Goal: Task Accomplishment & Management: Use online tool/utility

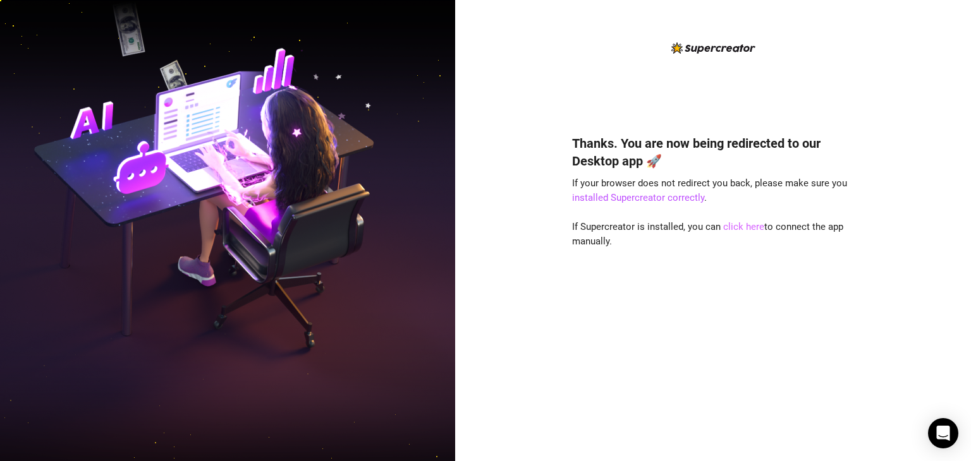
click at [356, 226] on link "click here" at bounding box center [743, 226] width 41 height 11
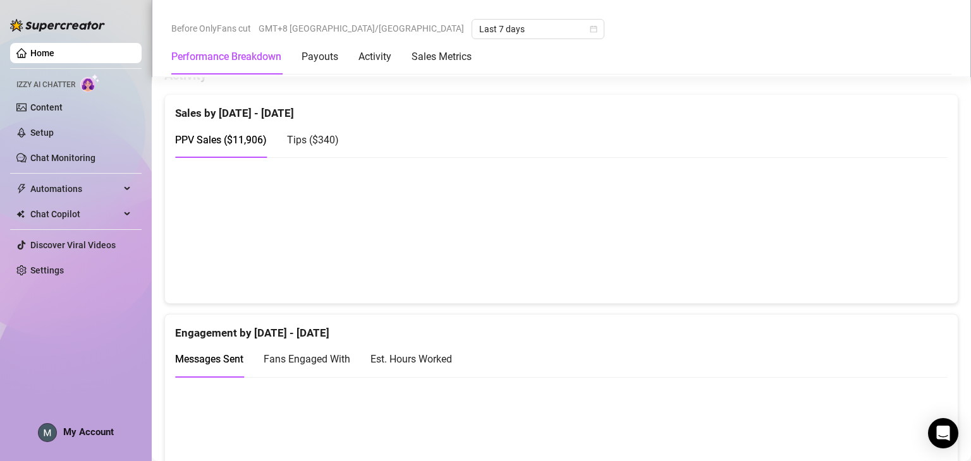
scroll to position [609, 0]
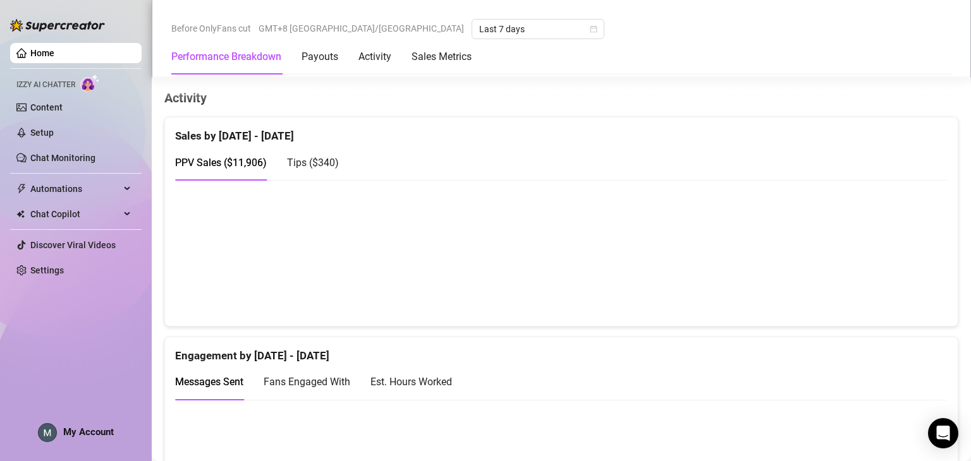
click at [887, 225] on canvas at bounding box center [556, 253] width 763 height 126
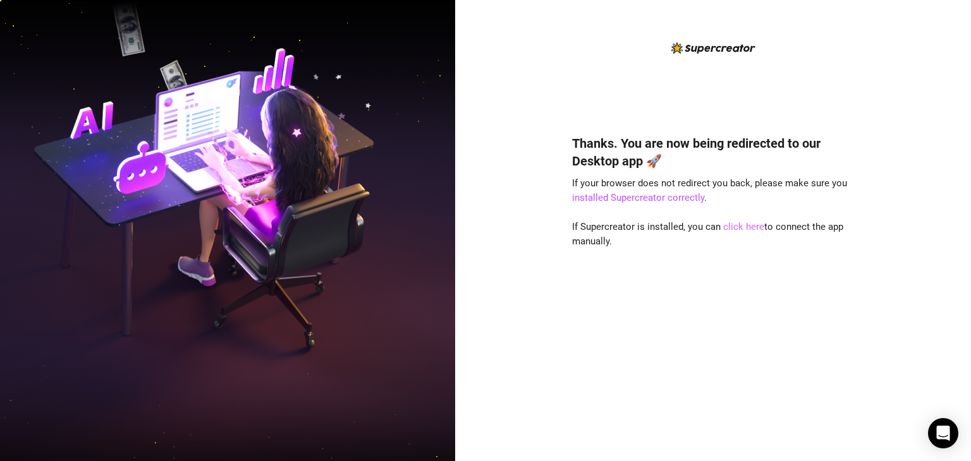
click at [730, 229] on link "click here" at bounding box center [743, 226] width 41 height 11
click at [747, 224] on link "click here" at bounding box center [743, 226] width 41 height 11
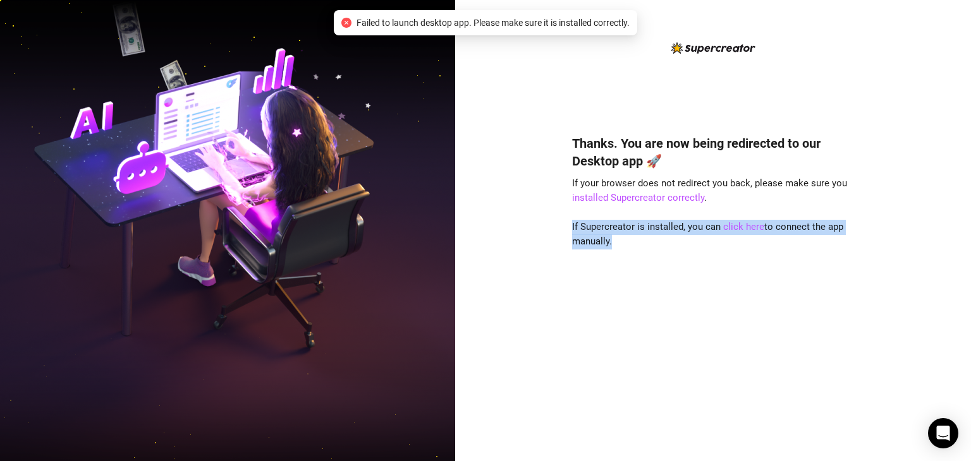
click at [717, 347] on div "Thanks. You are now being redirected to our Desktop app 🚀 If your browser does …" at bounding box center [713, 280] width 282 height 324
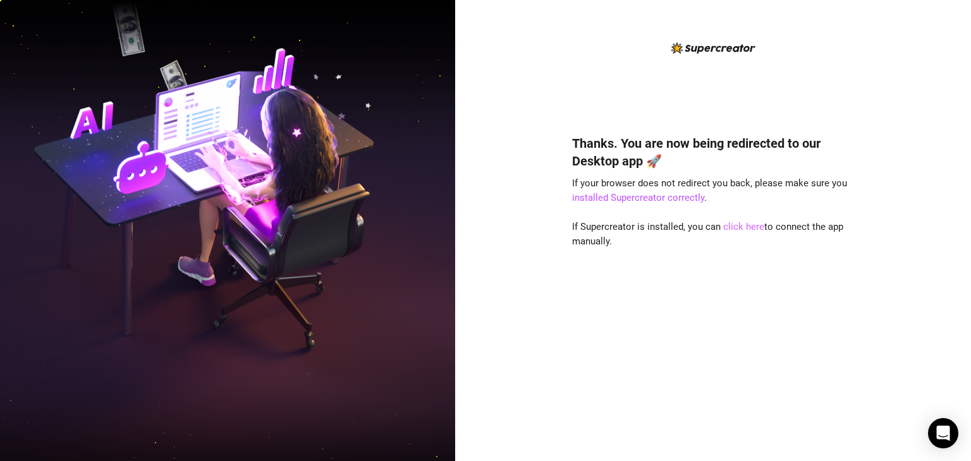
click at [738, 229] on link "click here" at bounding box center [743, 226] width 41 height 11
click at [744, 224] on link "click here" at bounding box center [743, 226] width 41 height 11
click at [745, 231] on link "click here" at bounding box center [743, 226] width 41 height 11
click at [735, 227] on link "click here" at bounding box center [743, 226] width 41 height 11
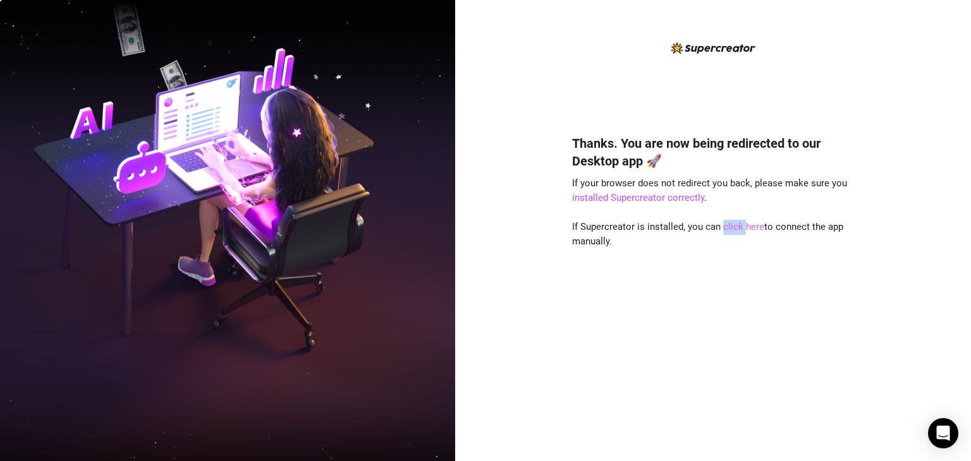
click at [735, 227] on link "click here" at bounding box center [743, 226] width 41 height 11
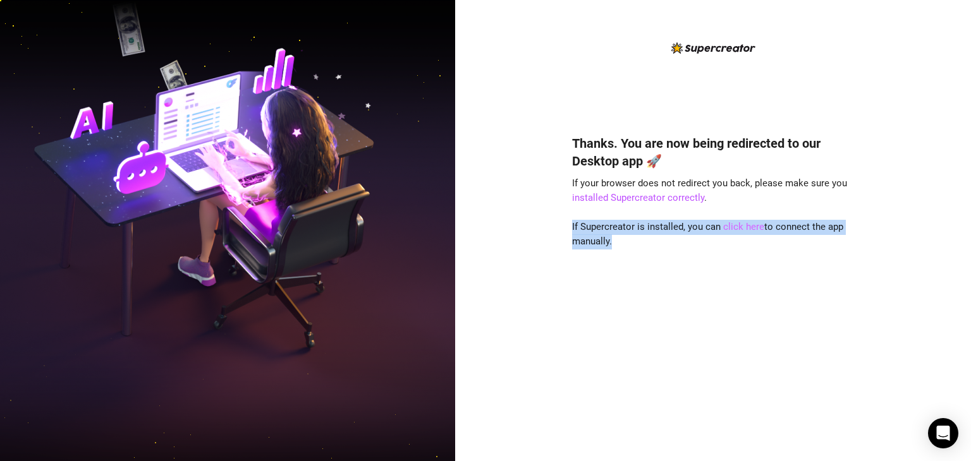
click at [735, 227] on link "click here" at bounding box center [743, 226] width 41 height 11
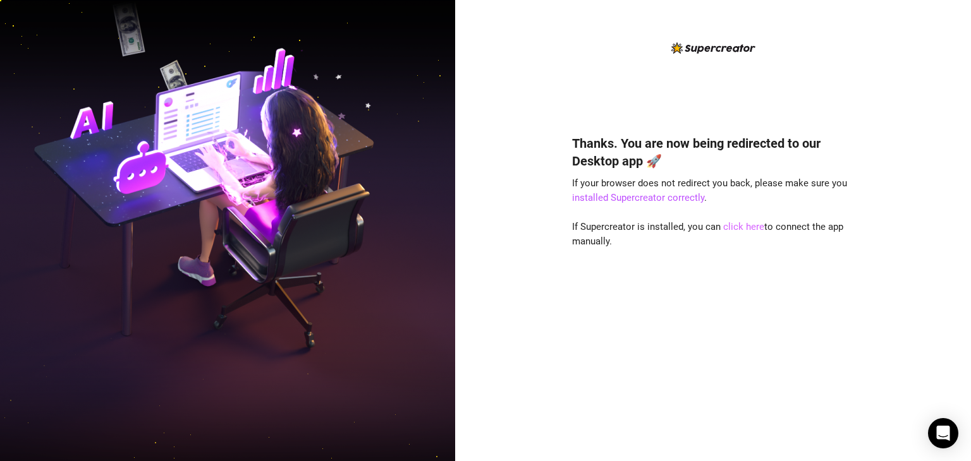
click at [735, 227] on link "click here" at bounding box center [743, 226] width 41 height 11
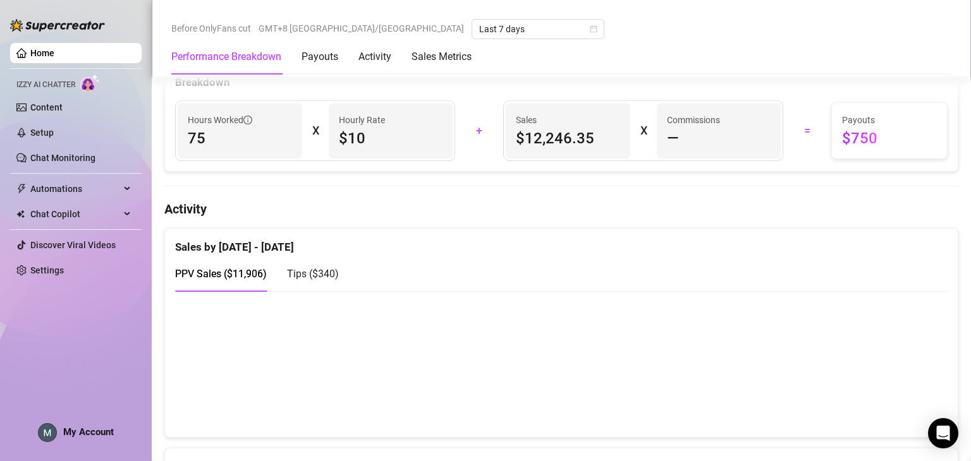
scroll to position [569, 0]
